Goal: Find specific page/section: Find specific page/section

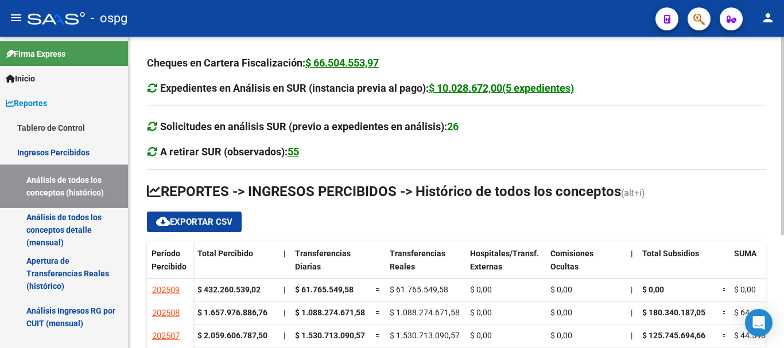
click at [783, 325] on div at bounding box center [782, 193] width 3 height 312
